Goal: Task Accomplishment & Management: Use online tool/utility

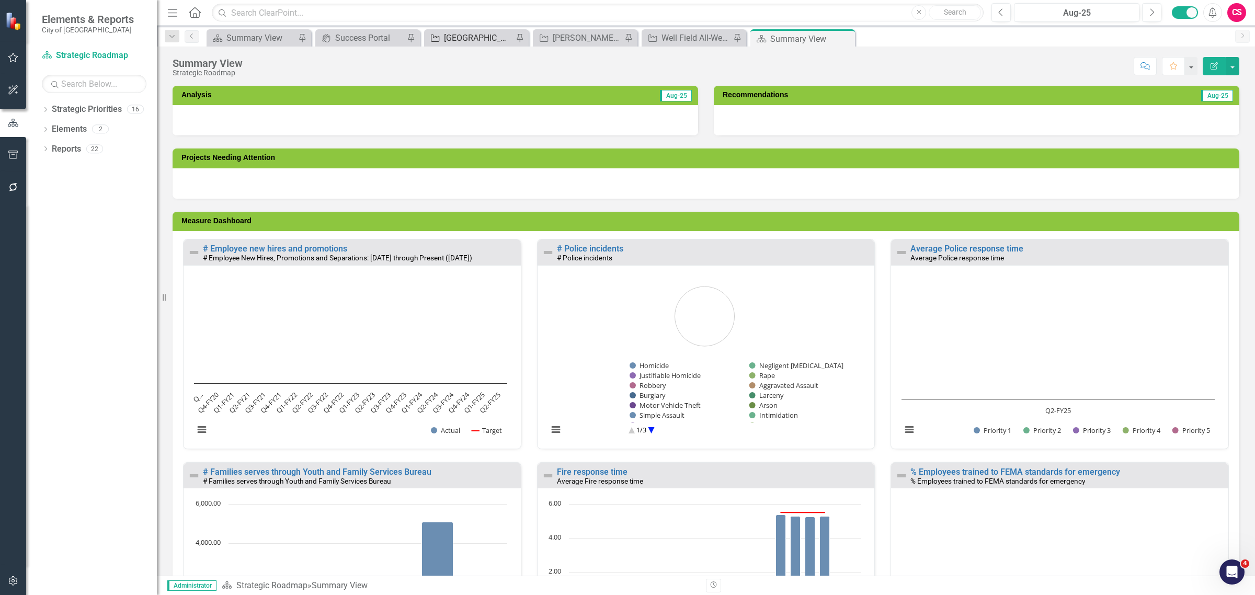
click at [466, 35] on div "[GEOGRAPHIC_DATA] Complete Street Project" at bounding box center [478, 37] width 69 height 13
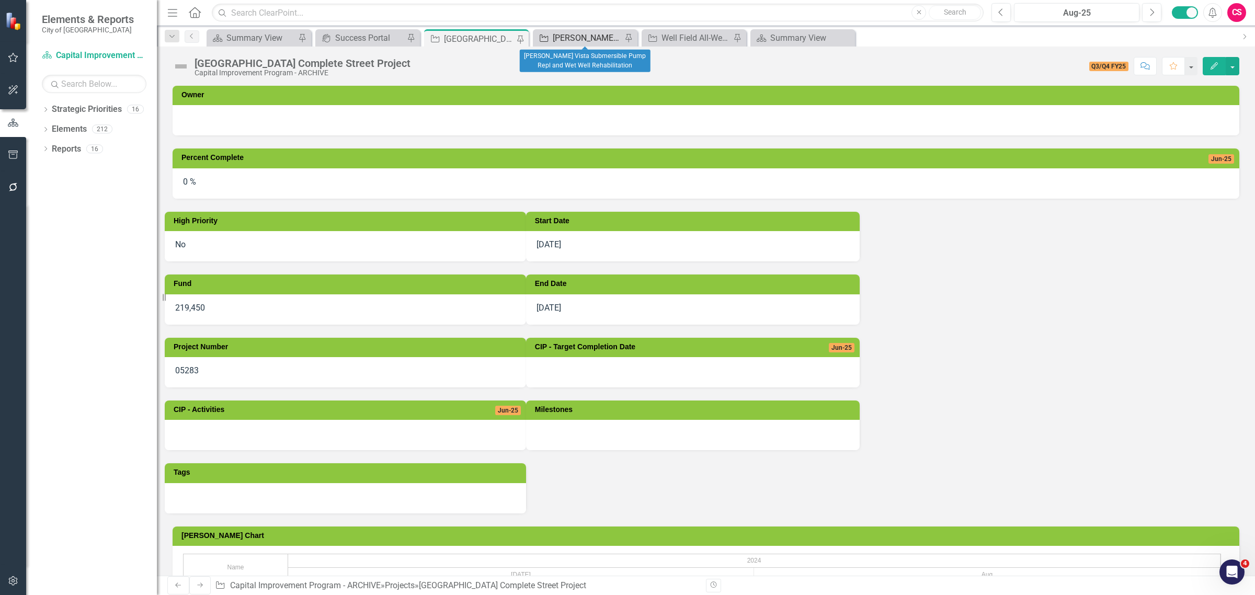
click at [591, 37] on div "[PERSON_NAME] Vista Submersible Pump Repl and Wet Well Rehabilitation" at bounding box center [587, 37] width 69 height 13
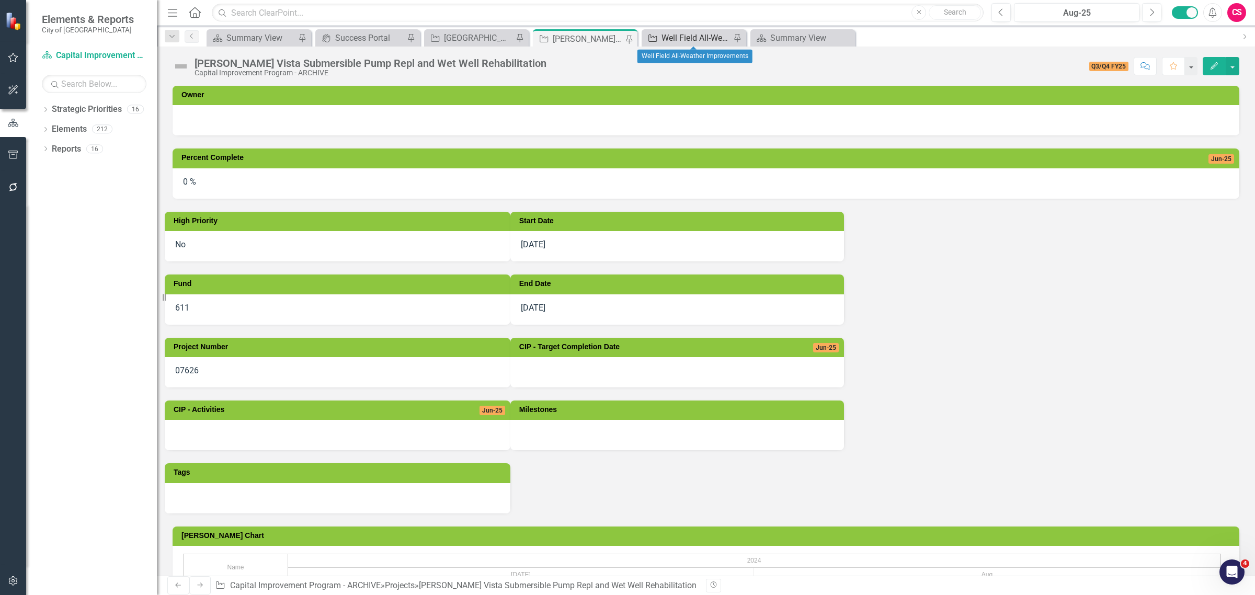
click at [672, 42] on div "Well Field All-Weather Improvements" at bounding box center [695, 37] width 69 height 13
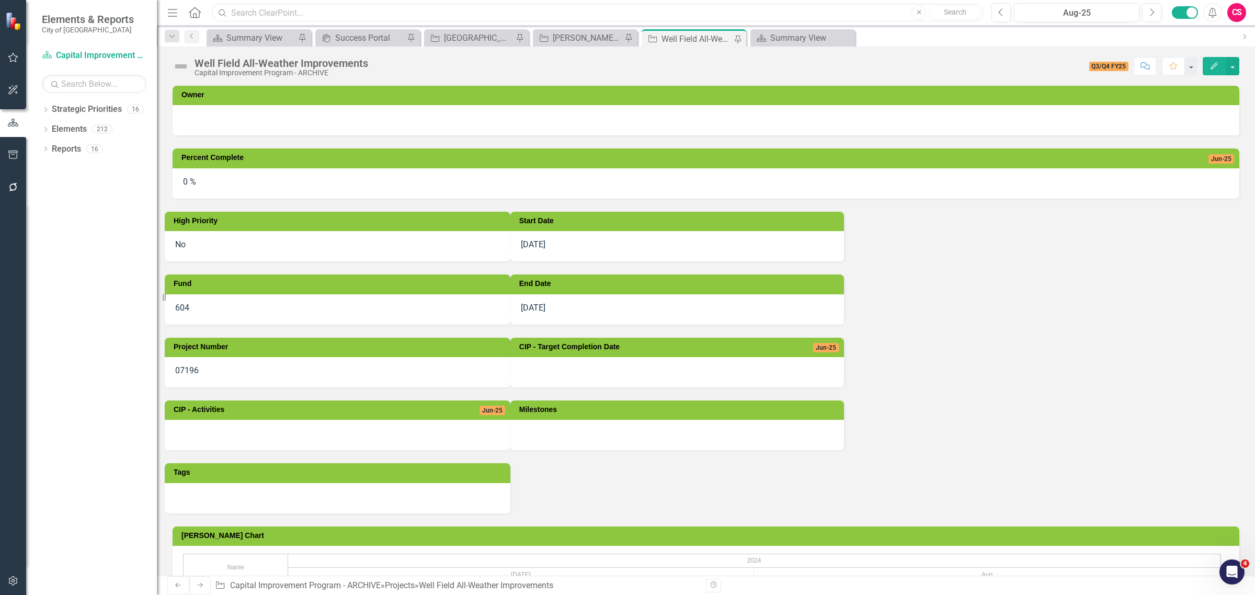
click at [354, 9] on input "text" at bounding box center [598, 13] width 772 height 18
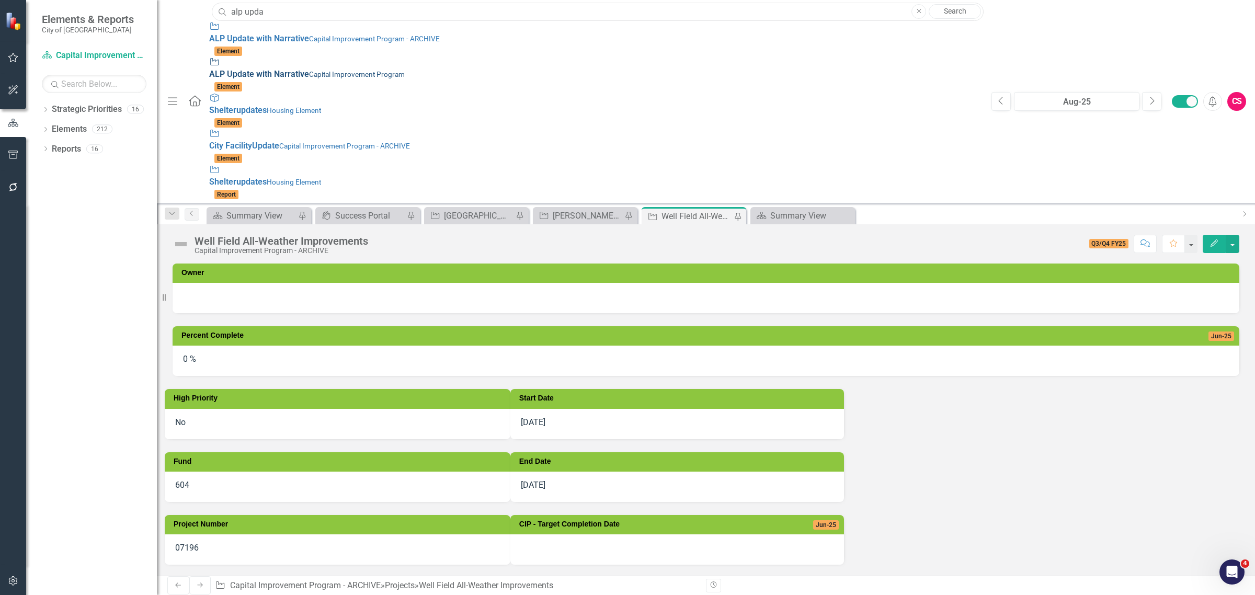
type input "alp upda"
click at [304, 56] on div "Project ALP Upda te with Narrative Capital Improvement Program" at bounding box center [595, 68] width 772 height 24
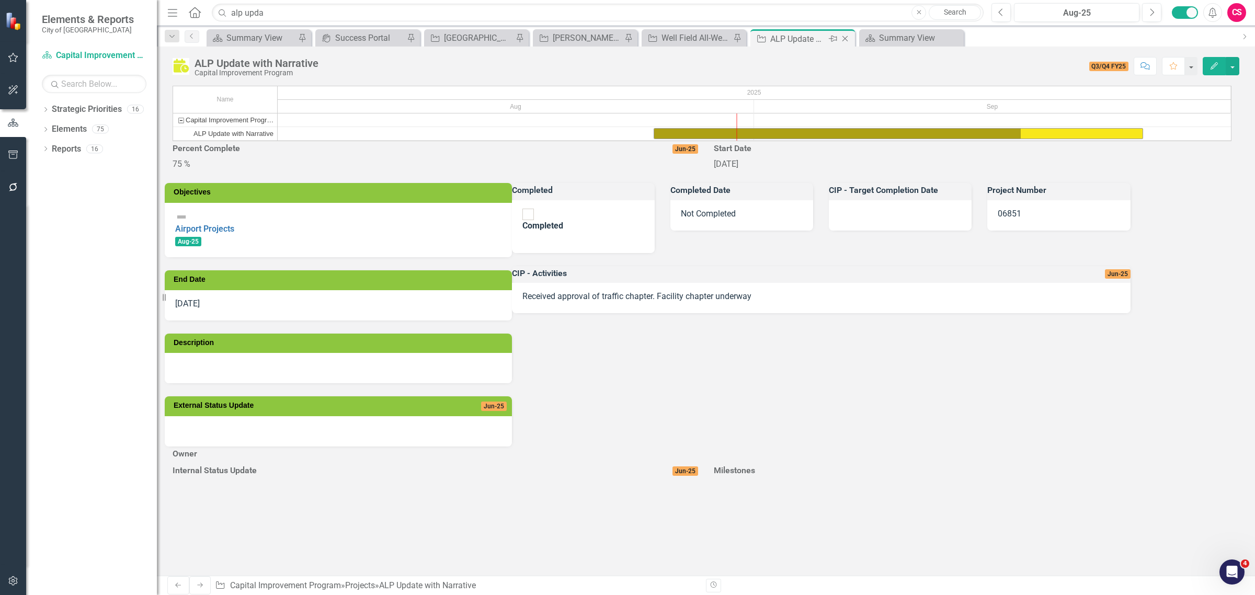
click at [831, 38] on icon at bounding box center [833, 39] width 8 height 6
click at [46, 130] on icon at bounding box center [45, 129] width 3 height 5
click at [1232, 58] on button "button" at bounding box center [1232, 66] width 14 height 18
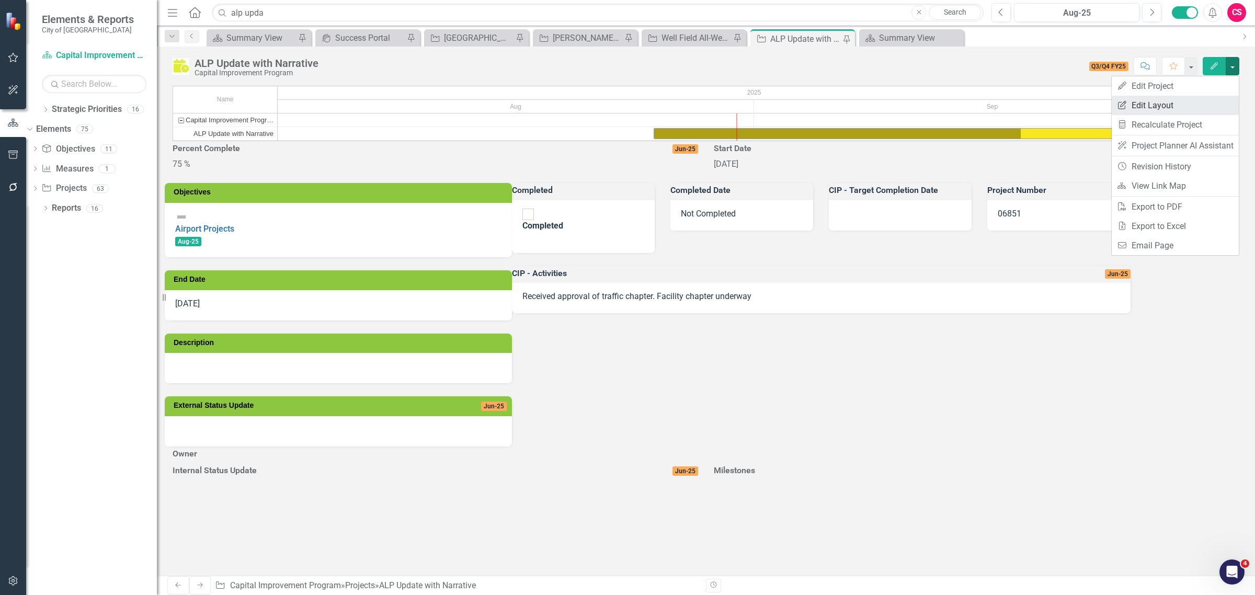
click at [1193, 106] on link "Edit Report Edit Layout" at bounding box center [1174, 105] width 127 height 19
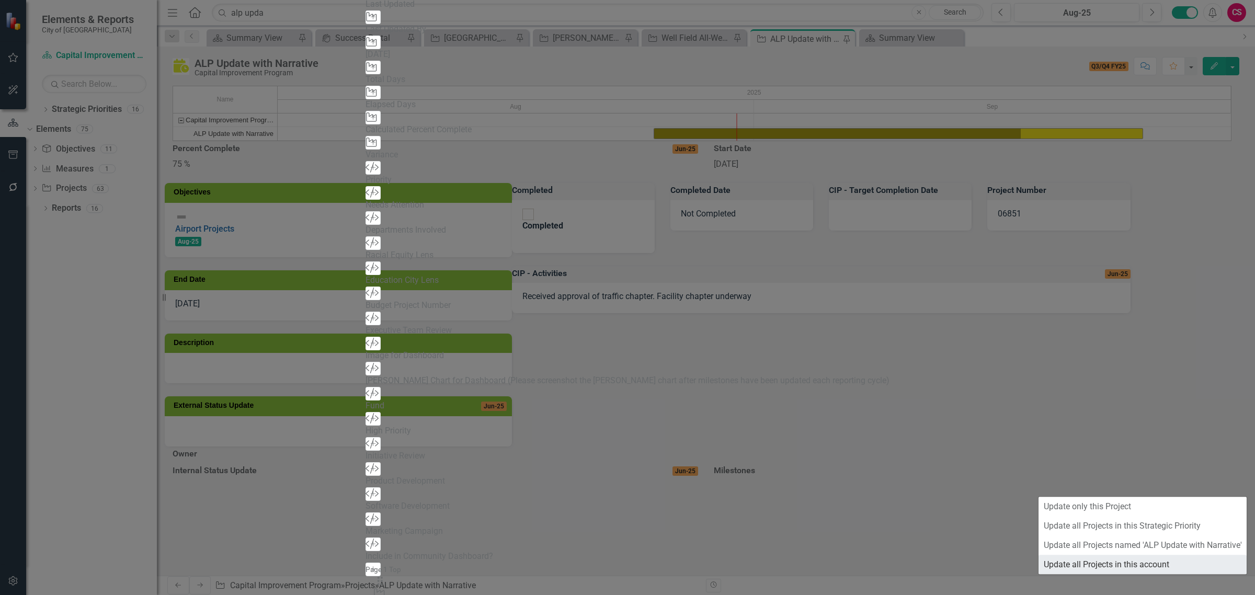
click at [1169, 558] on link "Update all Projects in this account" at bounding box center [1142, 564] width 208 height 19
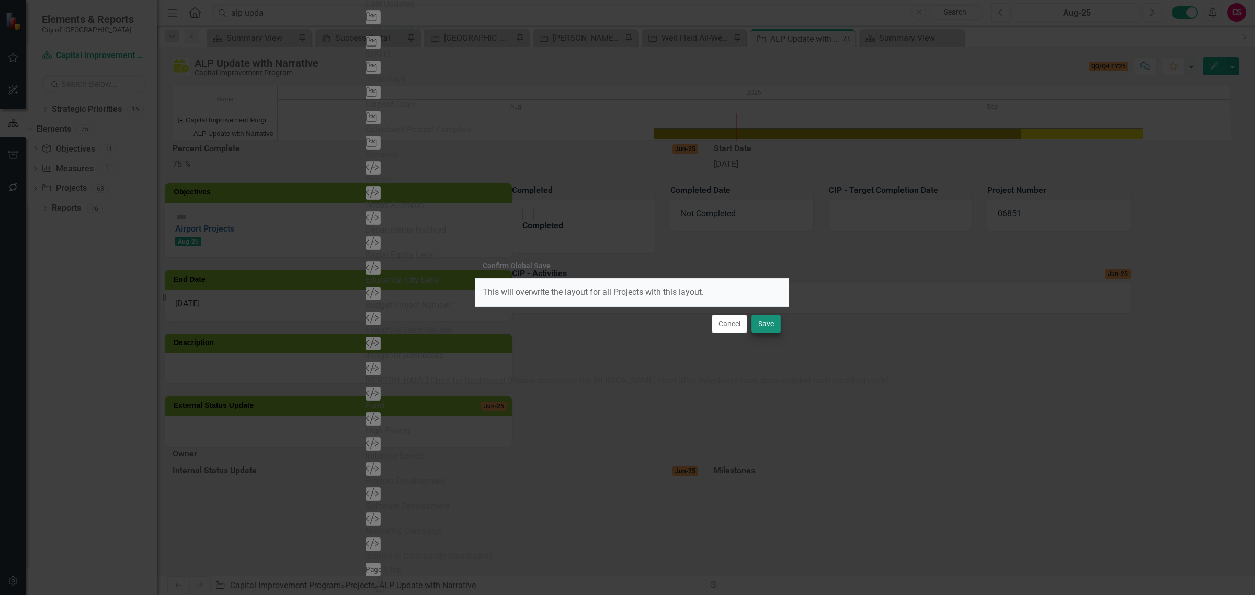
drag, startPoint x: 783, startPoint y: 322, endPoint x: 772, endPoint y: 323, distance: 11.5
click at [781, 322] on div "Cancel Save" at bounding box center [632, 323] width 314 height 35
click at [771, 325] on button "Save" at bounding box center [765, 324] width 29 height 18
